Goal: Check status

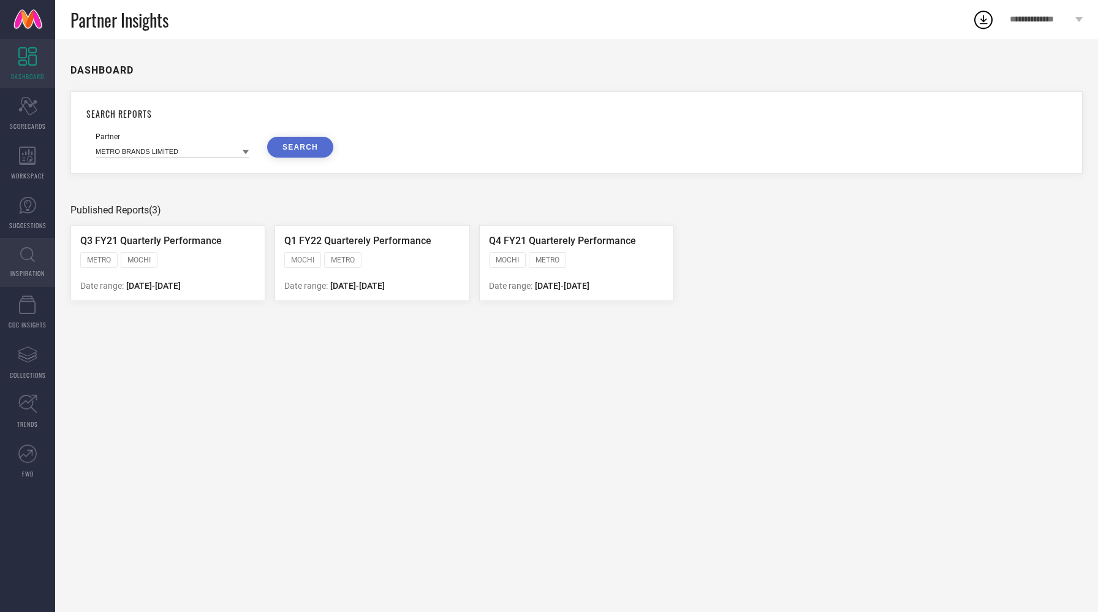
click at [29, 254] on icon at bounding box center [27, 254] width 15 height 15
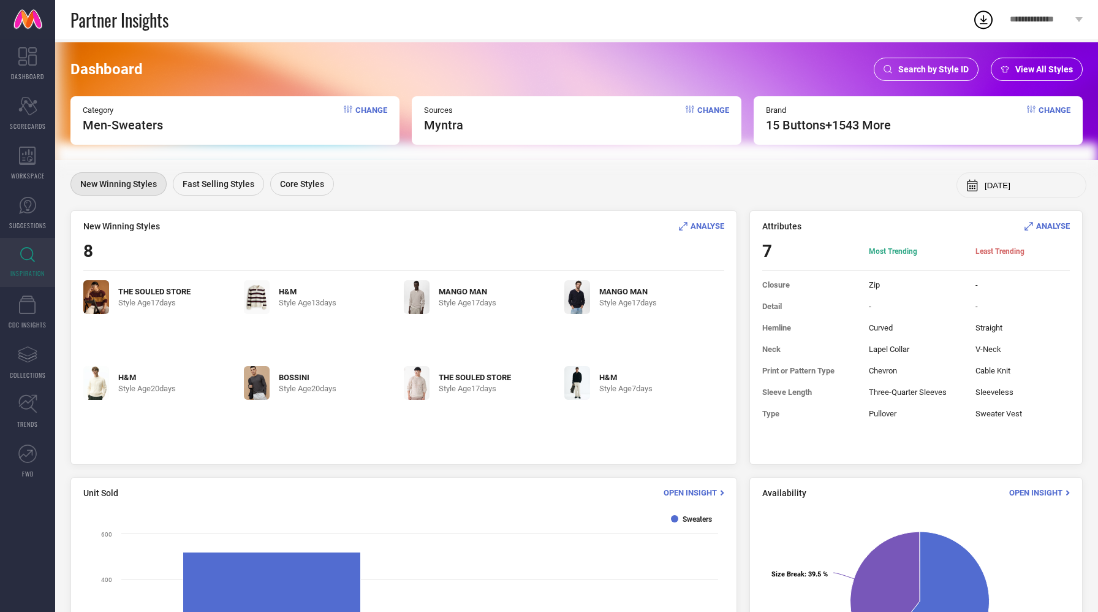
click at [1027, 72] on span "View All Styles" at bounding box center [1045, 69] width 58 height 10
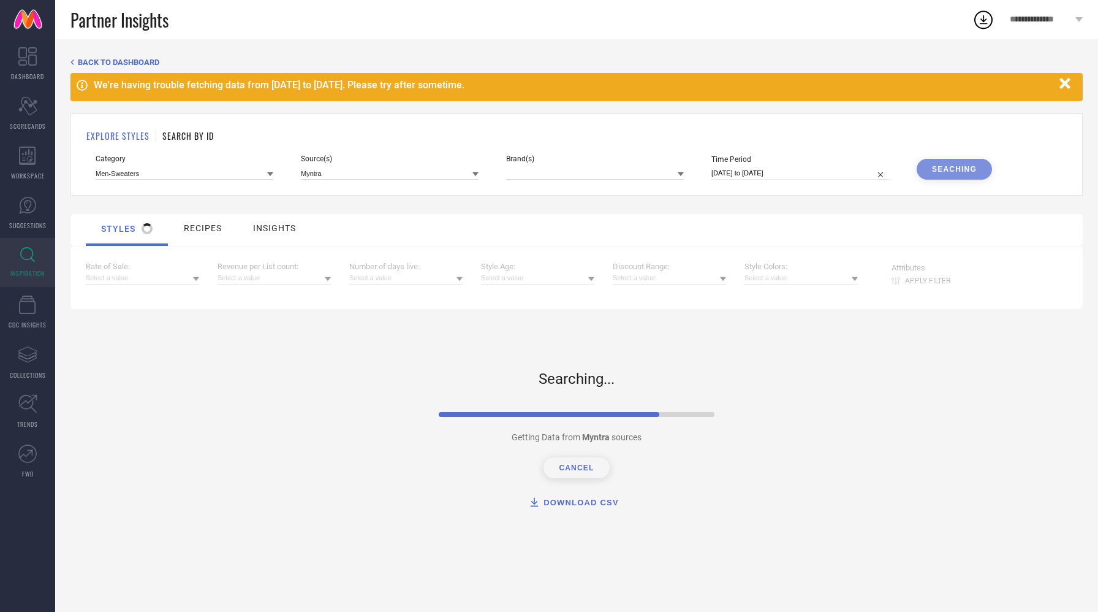
select select "7"
select select "2025"
select select "8"
select select "2025"
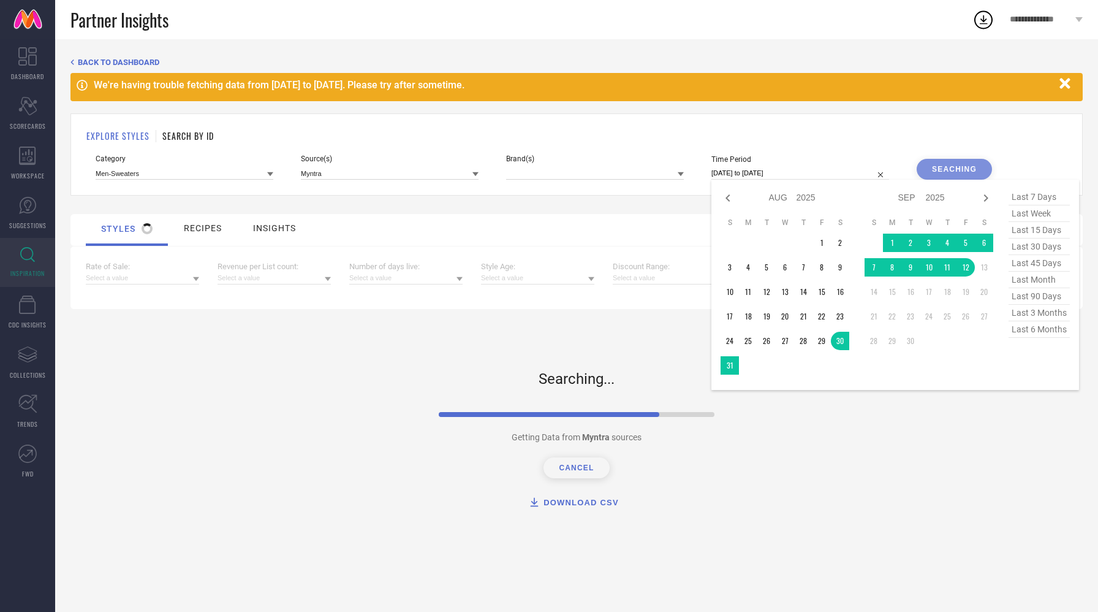
click at [740, 168] on input "[DATE] to [DATE]" at bounding box center [801, 173] width 178 height 13
click at [1043, 316] on span "last 3 months" at bounding box center [1039, 313] width 61 height 17
type input "[DATE] to [DATE]"
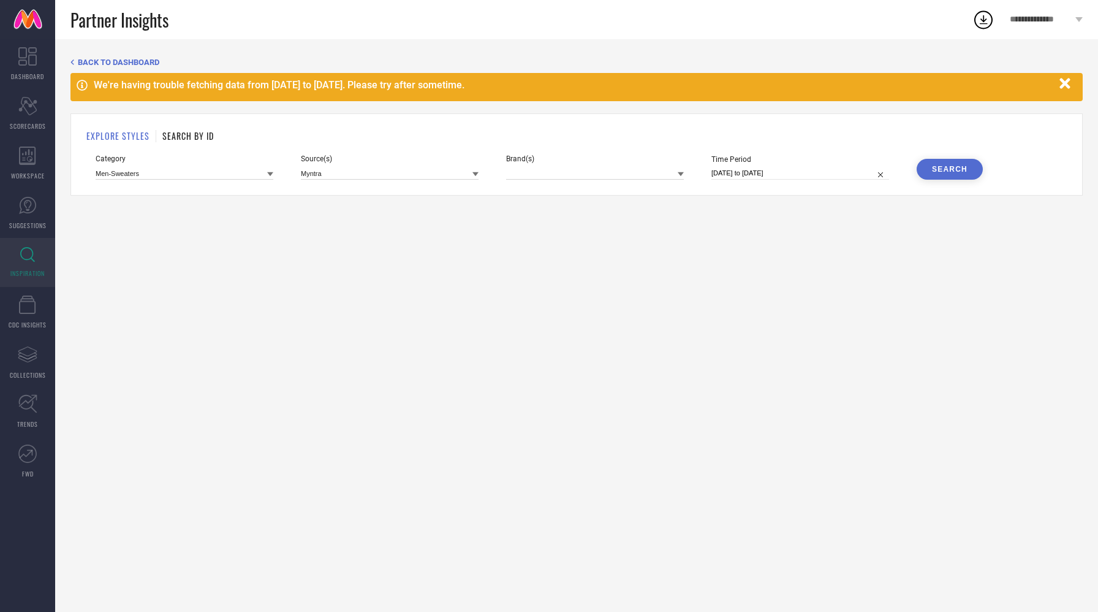
click at [948, 171] on div "Search" at bounding box center [950, 169] width 36 height 9
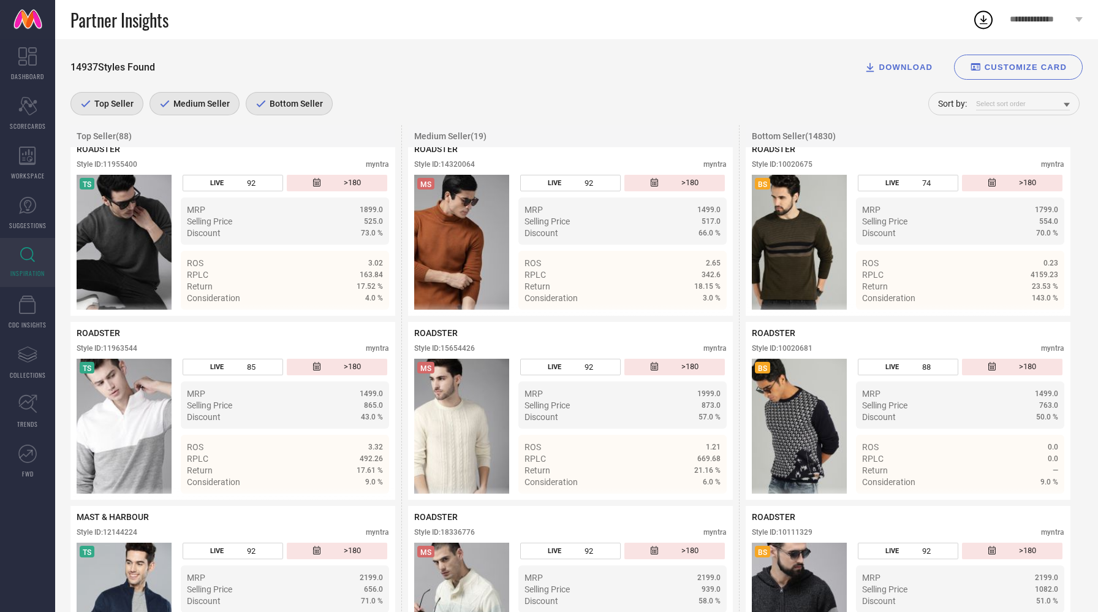
scroll to position [288, 0]
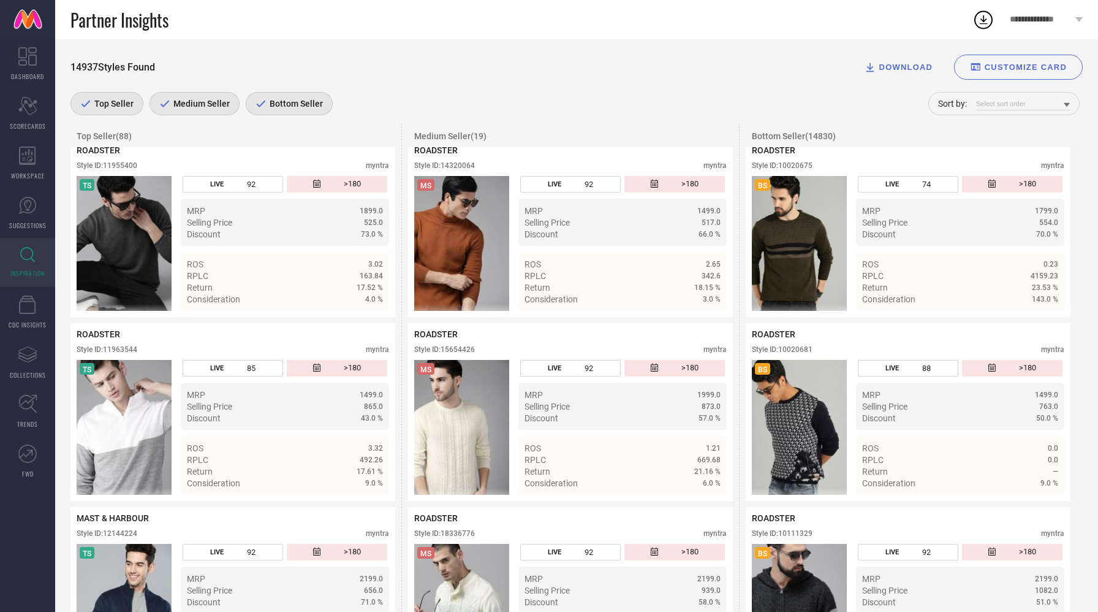
click at [111, 108] on span "Top Seller" at bounding box center [112, 104] width 42 height 10
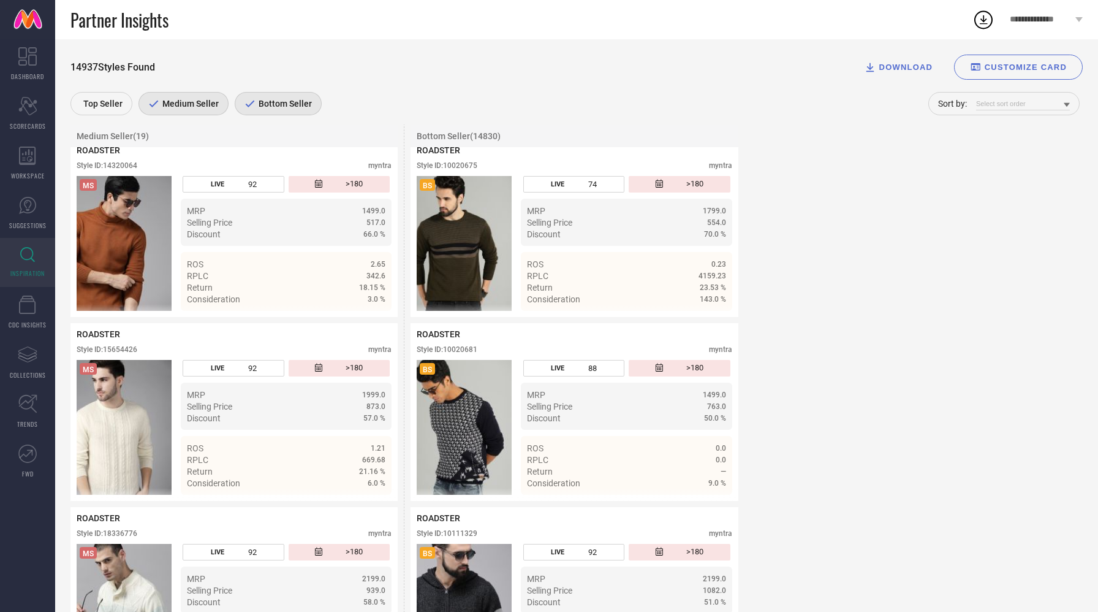
click at [116, 102] on span "Top Seller" at bounding box center [101, 104] width 42 height 10
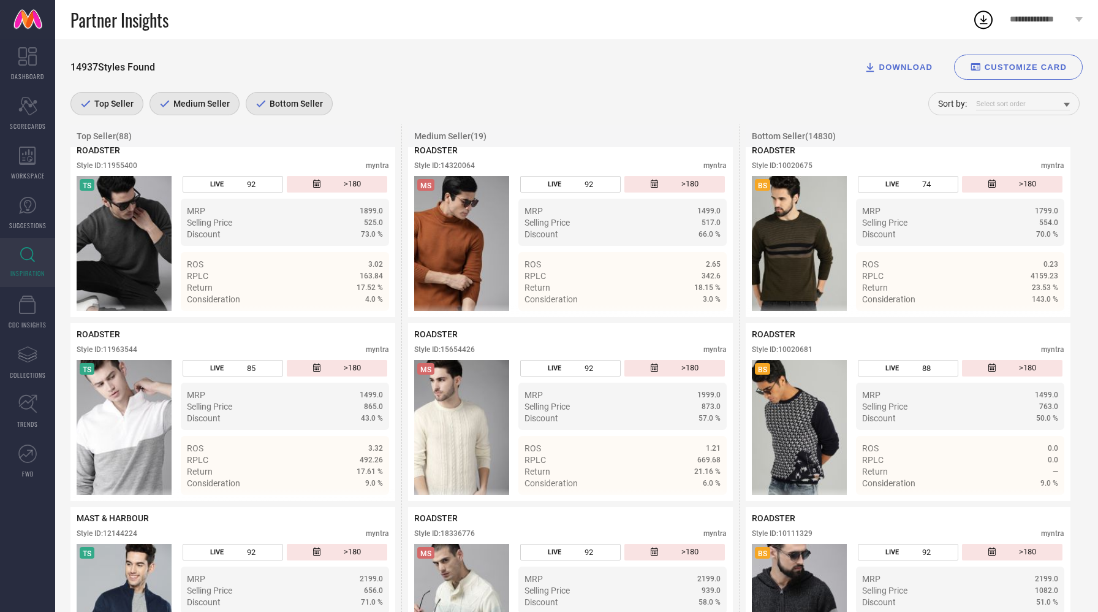
click at [170, 102] on span "Medium Seller" at bounding box center [199, 104] width 59 height 10
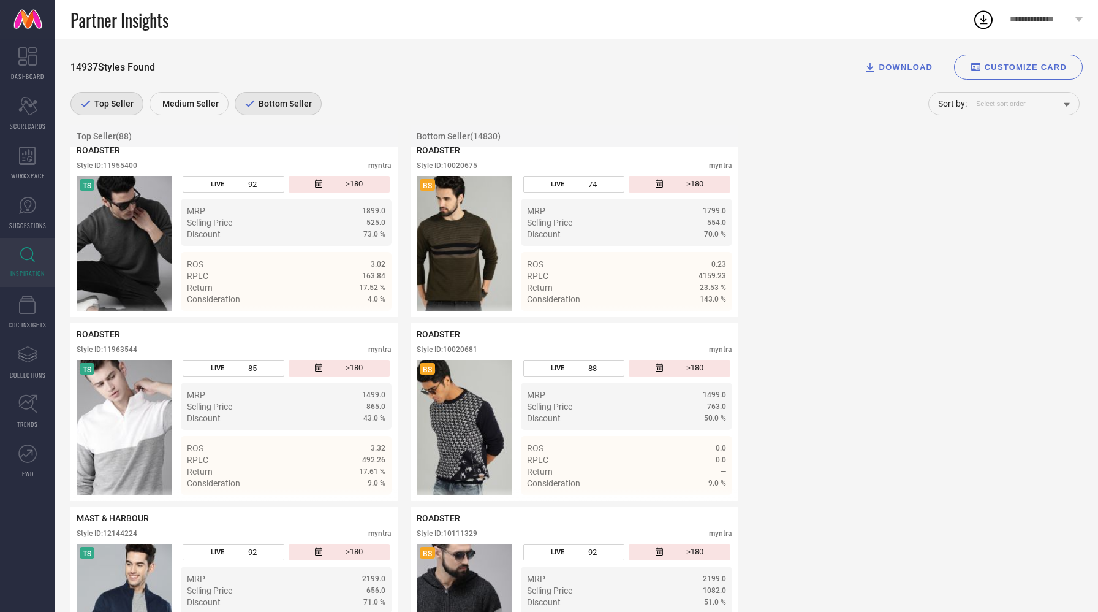
click at [285, 99] on span "Bottom Seller" at bounding box center [284, 104] width 56 height 10
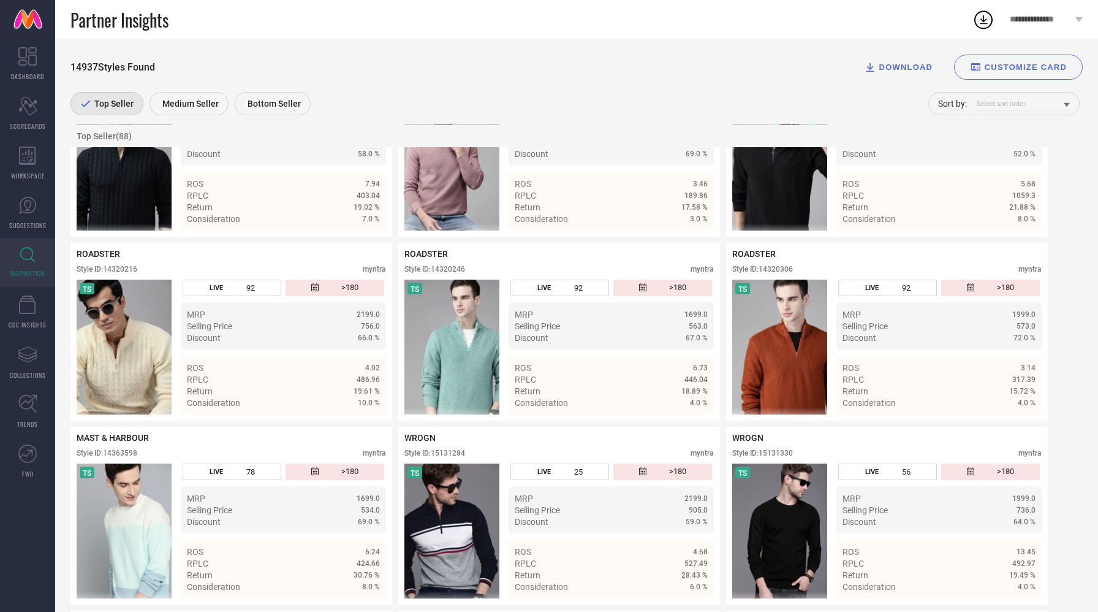
scroll to position [949, 0]
